Goal: Information Seeking & Learning: Learn about a topic

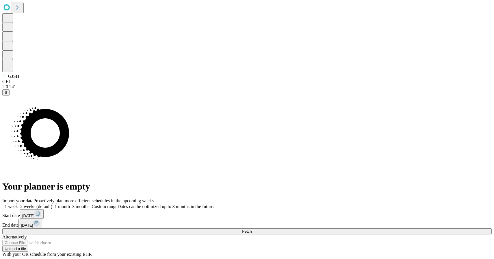
click at [18, 204] on span "1 week" at bounding box center [11, 206] width 13 height 5
click at [373, 228] on button "Fetch" at bounding box center [247, 231] width 490 height 6
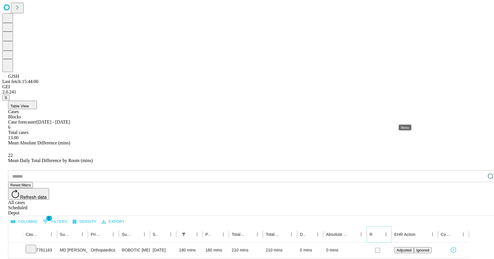
click at [389, 232] on icon "Menu" at bounding box center [386, 234] width 5 height 5
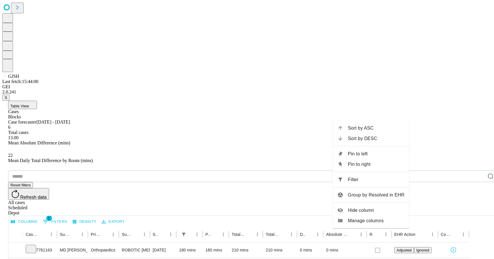
drag, startPoint x: 369, startPoint y: 212, endPoint x: 371, endPoint y: 204, distance: 7.7
click at [369, 212] on span "Hide column" at bounding box center [376, 210] width 57 height 7
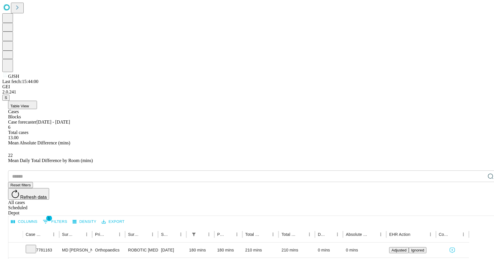
click at [432, 200] on div "All cases" at bounding box center [253, 202] width 490 height 5
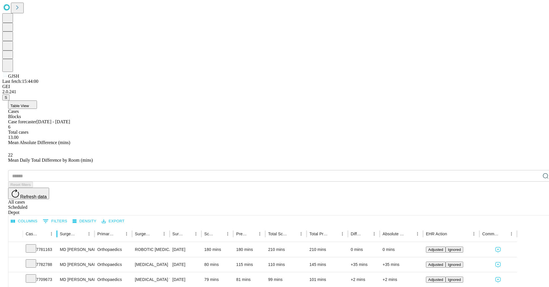
drag, startPoint x: 84, startPoint y: 118, endPoint x: 77, endPoint y: 118, distance: 7.2
click at [58, 226] on div at bounding box center [56, 234] width 3 height 16
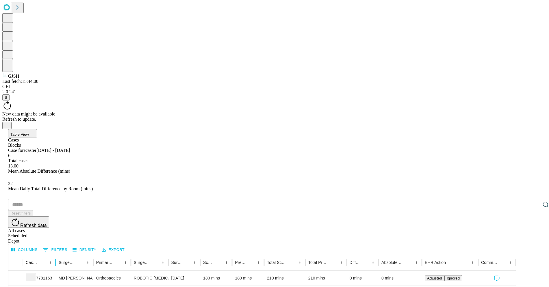
drag, startPoint x: 82, startPoint y: 117, endPoint x: 73, endPoint y: 117, distance: 8.4
click at [57, 255] on div at bounding box center [55, 263] width 3 height 16
drag, startPoint x: 112, startPoint y: 119, endPoint x: 105, endPoint y: 119, distance: 7.2
click at [88, 255] on div at bounding box center [86, 263] width 3 height 16
drag, startPoint x: 105, startPoint y: 114, endPoint x: 125, endPoint y: 130, distance: 26.4
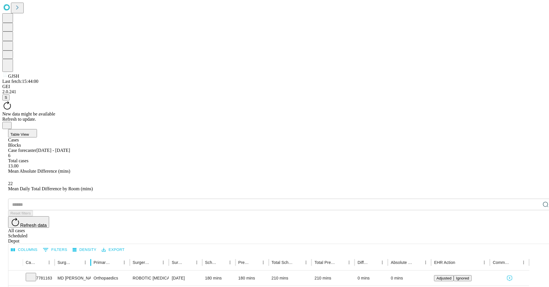
click at [92, 255] on div at bounding box center [90, 263] width 3 height 16
drag, startPoint x: 147, startPoint y: 121, endPoint x: 142, endPoint y: 120, distance: 4.9
click at [126, 255] on div at bounding box center [124, 263] width 3 height 16
drag, startPoint x: 143, startPoint y: 118, endPoint x: 146, endPoint y: 119, distance: 3.2
click at [127, 255] on div at bounding box center [126, 263] width 3 height 16
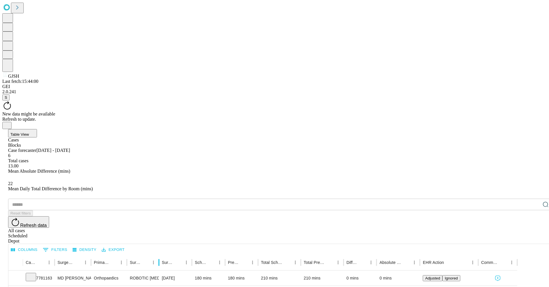
drag, startPoint x: 184, startPoint y: 120, endPoint x: 177, endPoint y: 122, distance: 7.8
click at [160, 255] on div at bounding box center [159, 263] width 3 height 16
drag, startPoint x: 176, startPoint y: 119, endPoint x: 183, endPoint y: 122, distance: 7.5
click at [165, 255] on div at bounding box center [163, 263] width 3 height 16
click at [198, 255] on div at bounding box center [196, 263] width 3 height 16
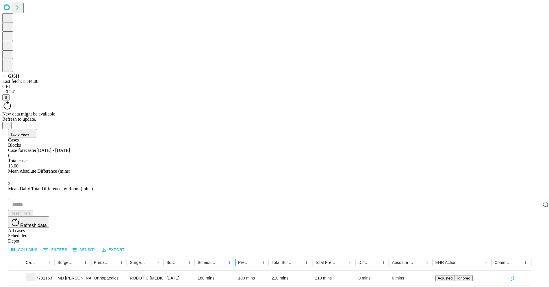
drag, startPoint x: 248, startPoint y: 121, endPoint x: 256, endPoint y: 121, distance: 8.1
click at [237, 255] on div at bounding box center [235, 263] width 3 height 16
click at [234, 258] on icon "Menu" at bounding box center [230, 262] width 5 height 5
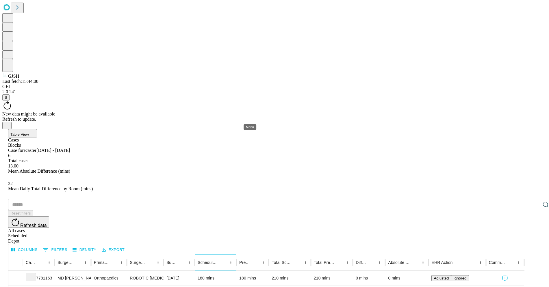
click at [234, 258] on icon "Menu" at bounding box center [230, 262] width 5 height 5
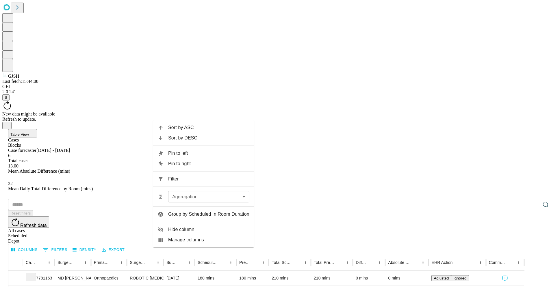
click at [207, 226] on span "Hide column" at bounding box center [208, 229] width 81 height 7
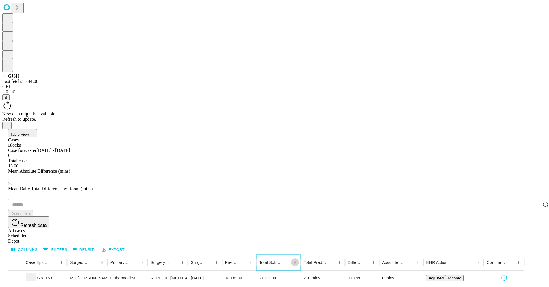
click at [298, 258] on icon "Menu" at bounding box center [295, 262] width 5 height 5
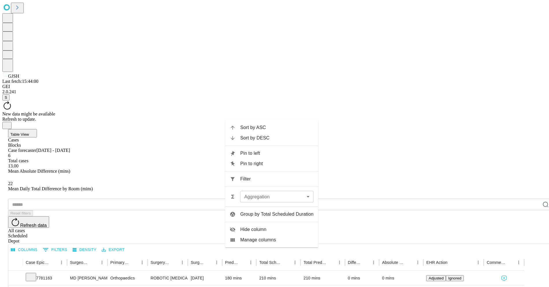
click at [265, 232] on span "Hide column" at bounding box center [276, 229] width 73 height 7
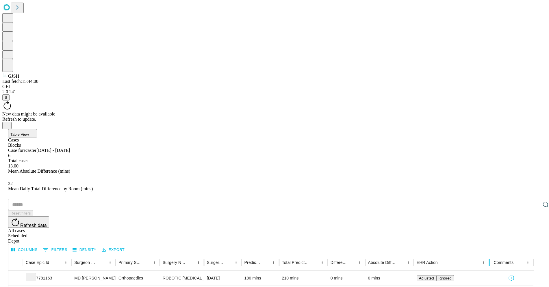
drag, startPoint x: 501, startPoint y: 119, endPoint x: 507, endPoint y: 119, distance: 6.7
click at [491, 255] on div at bounding box center [489, 263] width 3 height 16
drag, startPoint x: 426, startPoint y: 119, endPoint x: 453, endPoint y: 119, distance: 27.2
click at [426, 255] on div at bounding box center [424, 263] width 3 height 16
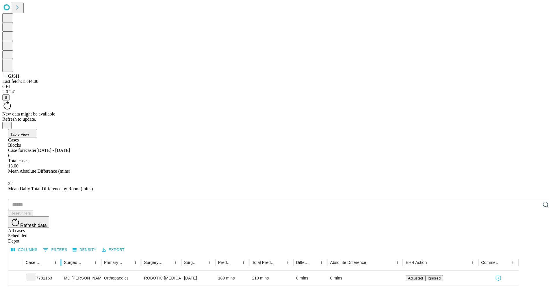
drag, startPoint x: 86, startPoint y: 119, endPoint x: 80, endPoint y: 119, distance: 5.5
click at [62, 255] on div at bounding box center [61, 263] width 3 height 16
click at [102, 255] on div at bounding box center [100, 263] width 3 height 16
drag, startPoint x: 270, startPoint y: 120, endPoint x: 284, endPoint y: 120, distance: 13.6
click at [257, 255] on div at bounding box center [255, 263] width 3 height 16
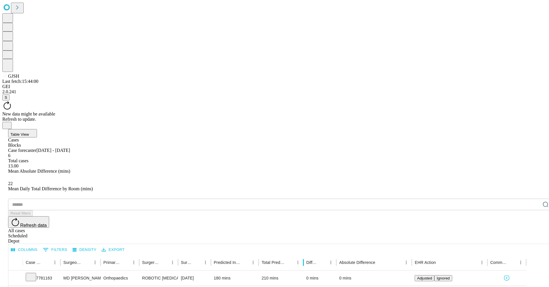
drag, startPoint x: 320, startPoint y: 120, endPoint x: 330, endPoint y: 121, distance: 9.8
click at [305, 255] on div at bounding box center [303, 263] width 3 height 16
drag, startPoint x: 273, startPoint y: 120, endPoint x: 289, endPoint y: 120, distance: 16.2
click at [259, 255] on div at bounding box center [257, 263] width 3 height 16
drag, startPoint x: 330, startPoint y: 120, endPoint x: 360, endPoint y: 159, distance: 48.9
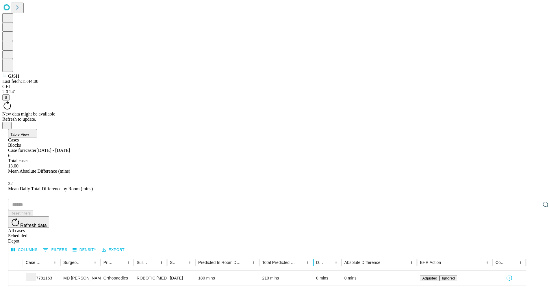
click at [315, 255] on div at bounding box center [313, 263] width 3 height 16
click at [104, 255] on div at bounding box center [102, 263] width 3 height 16
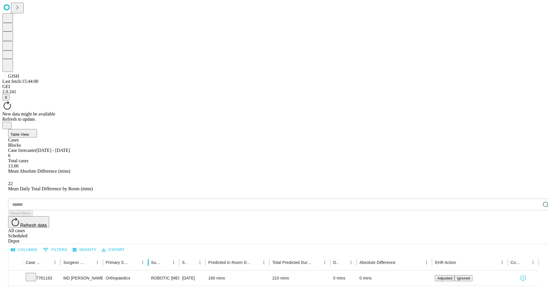
drag, startPoint x: 151, startPoint y: 116, endPoint x: 167, endPoint y: 117, distance: 15.9
click at [150, 255] on div at bounding box center [148, 263] width 3 height 16
drag, startPoint x: 195, startPoint y: 117, endPoint x: 216, endPoint y: 123, distance: 21.8
click at [183, 255] on div at bounding box center [181, 263] width 3 height 16
drag, startPoint x: 226, startPoint y: 120, endPoint x: 249, endPoint y: 120, distance: 23.1
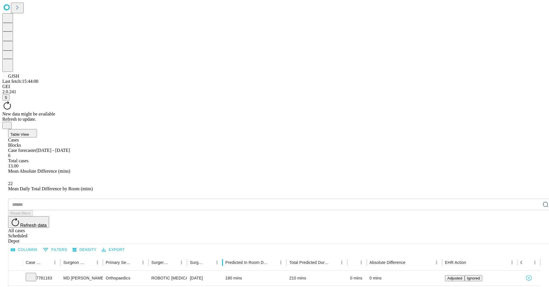
click at [224, 255] on div at bounding box center [222, 263] width 3 height 16
click at [229, 255] on div at bounding box center [227, 263] width 3 height 16
drag, startPoint x: 310, startPoint y: 120, endPoint x: 307, endPoint y: 119, distance: 3.5
click at [289, 255] on div at bounding box center [287, 263] width 3 height 16
drag, startPoint x: 367, startPoint y: 119, endPoint x: 363, endPoint y: 119, distance: 4.3
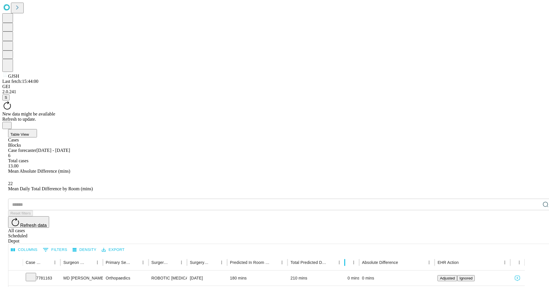
click at [346, 255] on div at bounding box center [344, 263] width 3 height 16
drag, startPoint x: 378, startPoint y: 120, endPoint x: 393, endPoint y: 120, distance: 15.3
click at [375, 255] on div at bounding box center [373, 263] width 3 height 16
drag, startPoint x: 468, startPoint y: 119, endPoint x: 457, endPoint y: 120, distance: 10.8
click at [446, 255] on div at bounding box center [444, 263] width 3 height 16
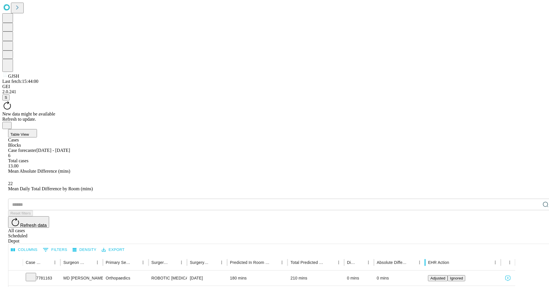
drag, startPoint x: 457, startPoint y: 118, endPoint x: 444, endPoint y: 118, distance: 13.0
click at [427, 255] on div at bounding box center [425, 263] width 3 height 16
drag, startPoint x: 519, startPoint y: 120, endPoint x: 504, endPoint y: 120, distance: 14.5
click at [488, 255] on div at bounding box center [486, 263] width 3 height 16
click at [9, 123] on icon "Close" at bounding box center [7, 125] width 5 height 5
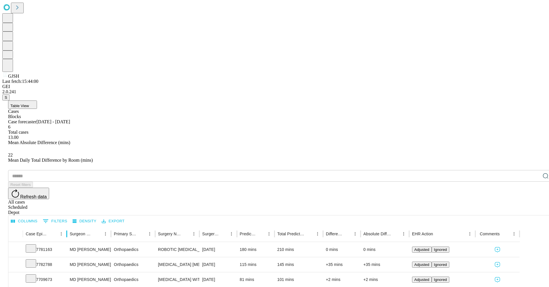
drag, startPoint x: 90, startPoint y: 118, endPoint x: 82, endPoint y: 118, distance: 8.4
click at [68, 226] on div at bounding box center [66, 234] width 3 height 16
drag, startPoint x: 294, startPoint y: 120, endPoint x: 316, endPoint y: 122, distance: 21.8
click at [276, 226] on div at bounding box center [274, 234] width 3 height 16
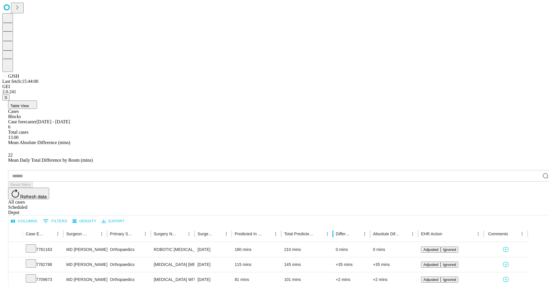
drag, startPoint x: 349, startPoint y: 115, endPoint x: 367, endPoint y: 128, distance: 22.5
click at [334, 226] on div at bounding box center [333, 234] width 3 height 16
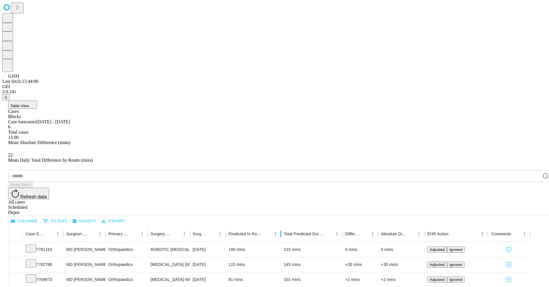
drag, startPoint x: 294, startPoint y: 120, endPoint x: 323, endPoint y: 136, distance: 33.5
click at [282, 226] on div at bounding box center [281, 234] width 3 height 16
